Goal: Information Seeking & Learning: Learn about a topic

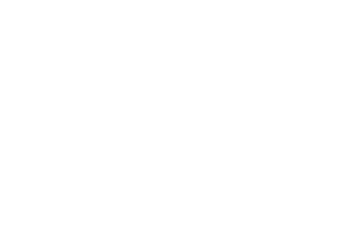
select select "Song"
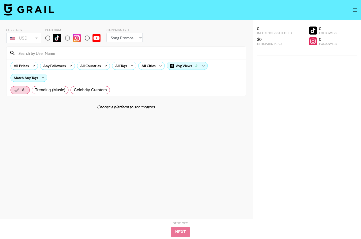
click at [66, 37] on input "radio" at bounding box center [67, 38] width 11 height 11
radio input "true"
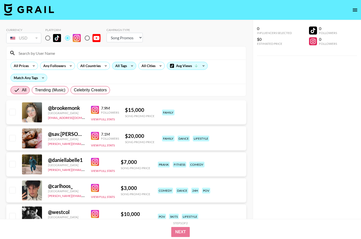
click at [128, 65] on icon at bounding box center [132, 66] width 8 height 8
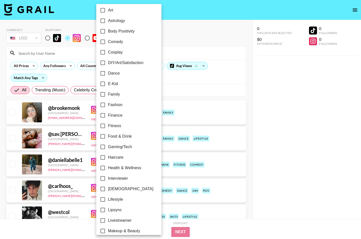
scroll to position [71, 0]
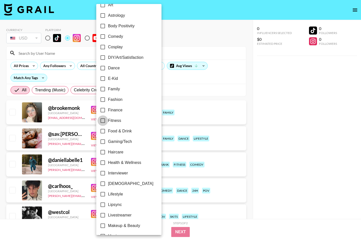
click at [105, 120] on input "Fitness" at bounding box center [103, 120] width 11 height 11
checkbox input "true"
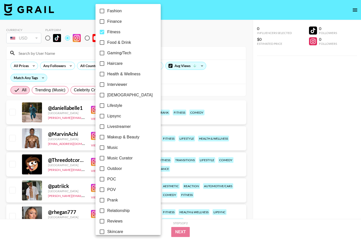
scroll to position [167, 0]
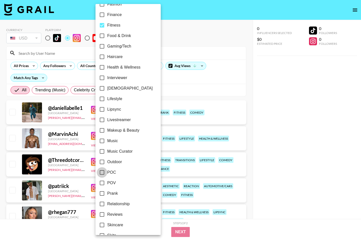
click at [101, 172] on input "POC" at bounding box center [102, 172] width 11 height 11
checkbox input "true"
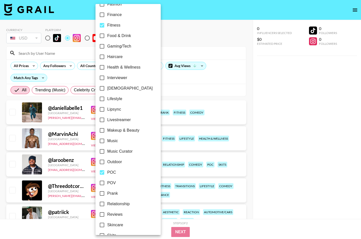
click at [167, 92] on div at bounding box center [180, 119] width 361 height 239
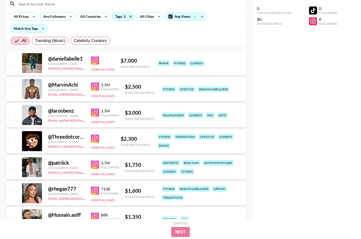
scroll to position [50, 0]
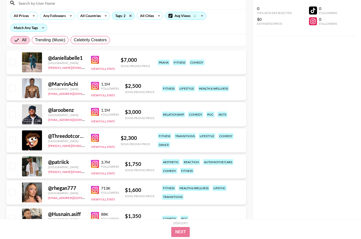
click at [94, 192] on img at bounding box center [95, 190] width 8 height 8
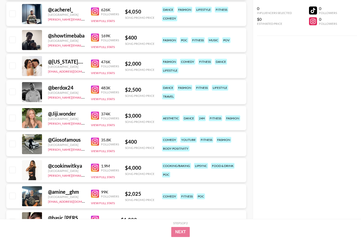
scroll to position [307, 0]
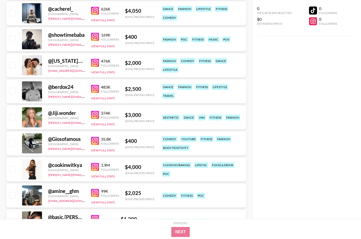
click at [93, 167] on img at bounding box center [95, 167] width 8 height 8
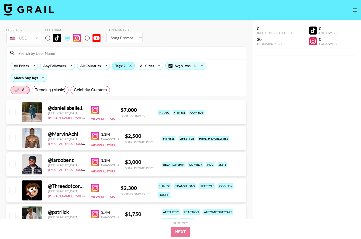
scroll to position [0, 0]
click at [42, 81] on icon at bounding box center [43, 78] width 8 height 8
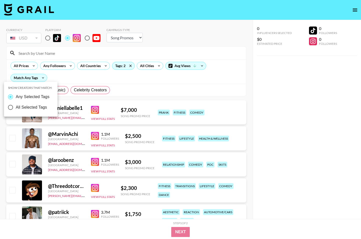
click at [41, 106] on span "All Selected Tags" at bounding box center [31, 107] width 31 height 6
click at [16, 106] on input "All Selected Tags" at bounding box center [10, 107] width 11 height 11
radio input "true"
radio input "false"
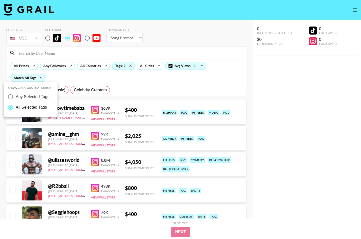
click at [132, 92] on div at bounding box center [180, 119] width 361 height 239
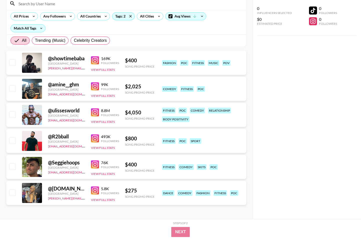
scroll to position [50, 0]
click at [97, 190] on img at bounding box center [95, 190] width 8 height 8
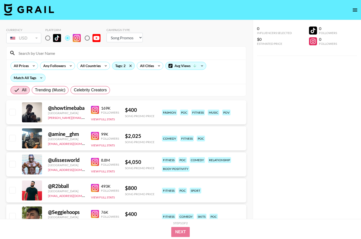
scroll to position [0, 0]
click at [87, 38] on input "radio" at bounding box center [87, 38] width 11 height 11
radio input "true"
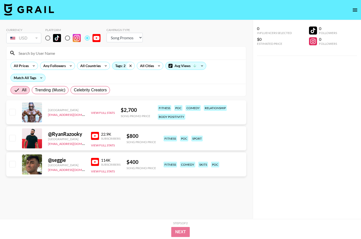
click at [127, 65] on icon at bounding box center [131, 66] width 8 height 8
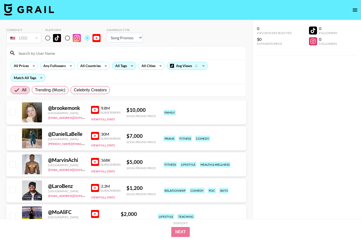
click at [125, 67] on div "All Tags" at bounding box center [120, 66] width 16 height 8
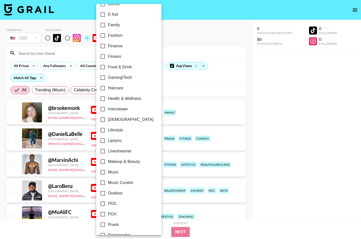
scroll to position [137, 0]
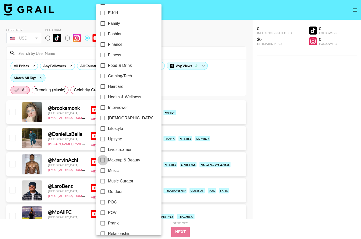
click at [103, 161] on input "Makeup & Beauty" at bounding box center [103, 160] width 11 height 11
checkbox input "true"
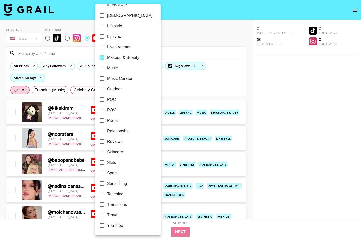
scroll to position [239, 0]
click at [174, 83] on div at bounding box center [180, 119] width 361 height 239
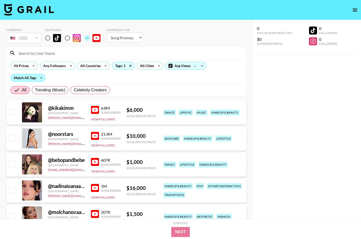
click at [37, 79] on div "Match All Tags" at bounding box center [28, 78] width 35 height 8
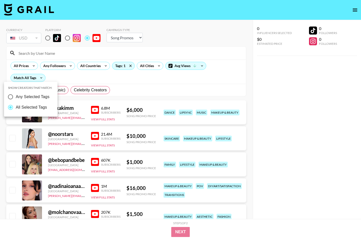
click at [46, 107] on span "All Selected Tags" at bounding box center [31, 107] width 31 height 6
click at [16, 107] on input "All Selected Tags" at bounding box center [10, 107] width 11 height 11
click at [140, 78] on div at bounding box center [180, 119] width 361 height 239
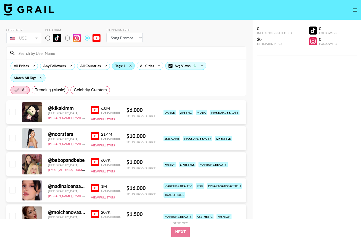
click at [117, 67] on div "Tags: 1" at bounding box center [123, 66] width 22 height 8
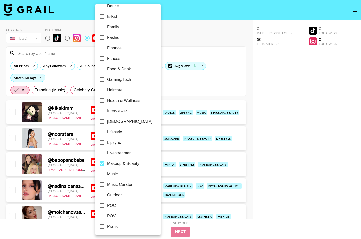
scroll to position [134, 0]
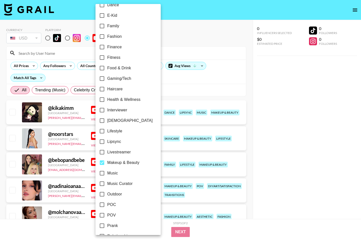
click at [99, 207] on input "POC" at bounding box center [102, 204] width 11 height 11
checkbox input "true"
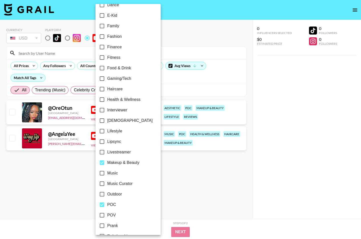
click at [183, 81] on div at bounding box center [180, 119] width 361 height 239
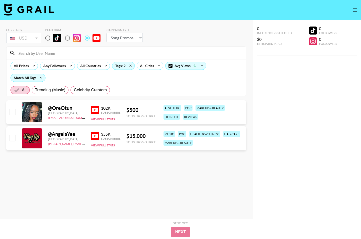
click at [96, 111] on img at bounding box center [95, 110] width 8 height 8
click at [109, 148] on div "@ AngelaYee [GEOGRAPHIC_DATA] [PERSON_NAME][EMAIL_ADDRESS][DOMAIN_NAME] 355K Su…" at bounding box center [126, 138] width 240 height 24
click at [92, 136] on img at bounding box center [95, 136] width 8 height 8
click at [33, 9] on img at bounding box center [29, 10] width 50 height 12
select select "Song"
